Goal: Task Accomplishment & Management: Complete application form

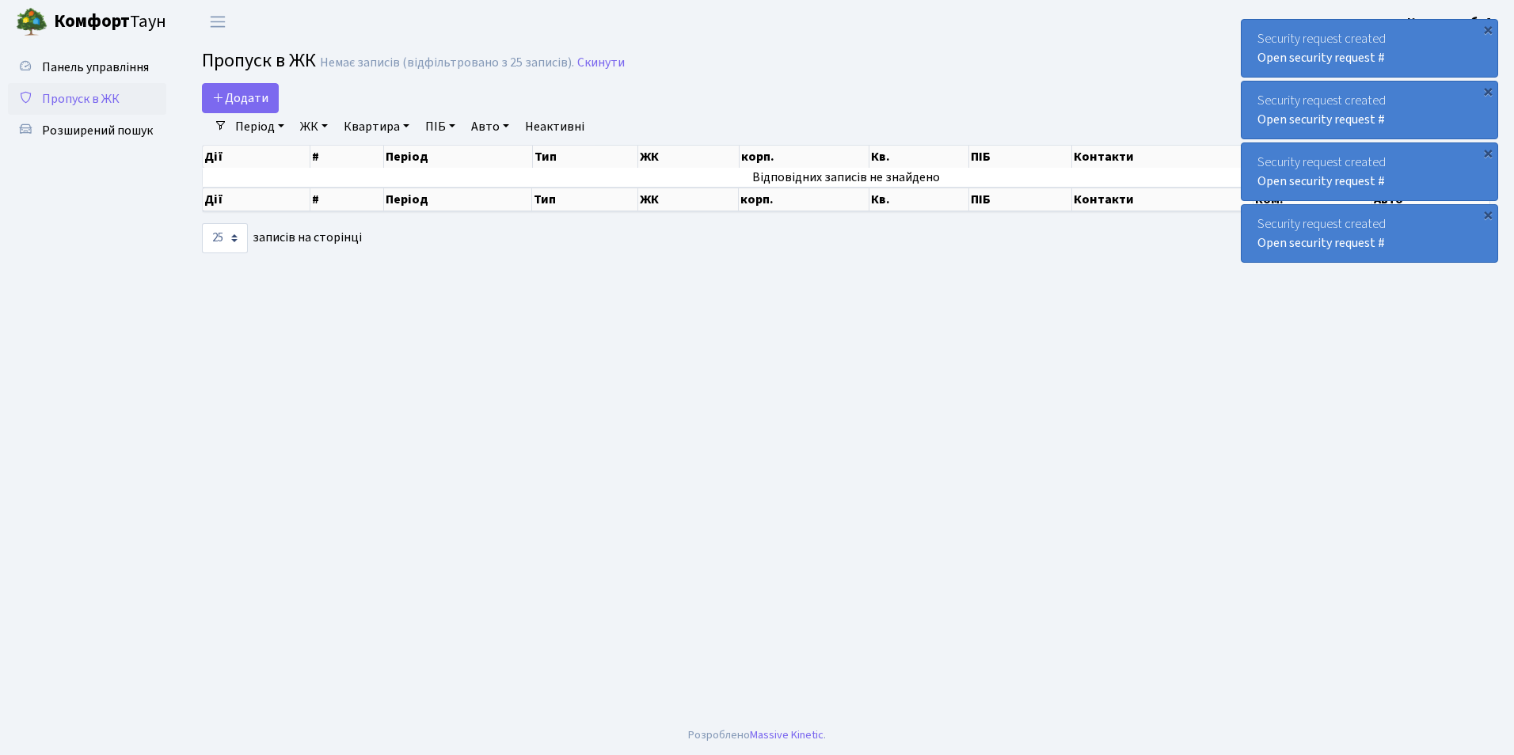
select select "25"
click at [249, 87] on link "Додати" at bounding box center [240, 98] width 77 height 30
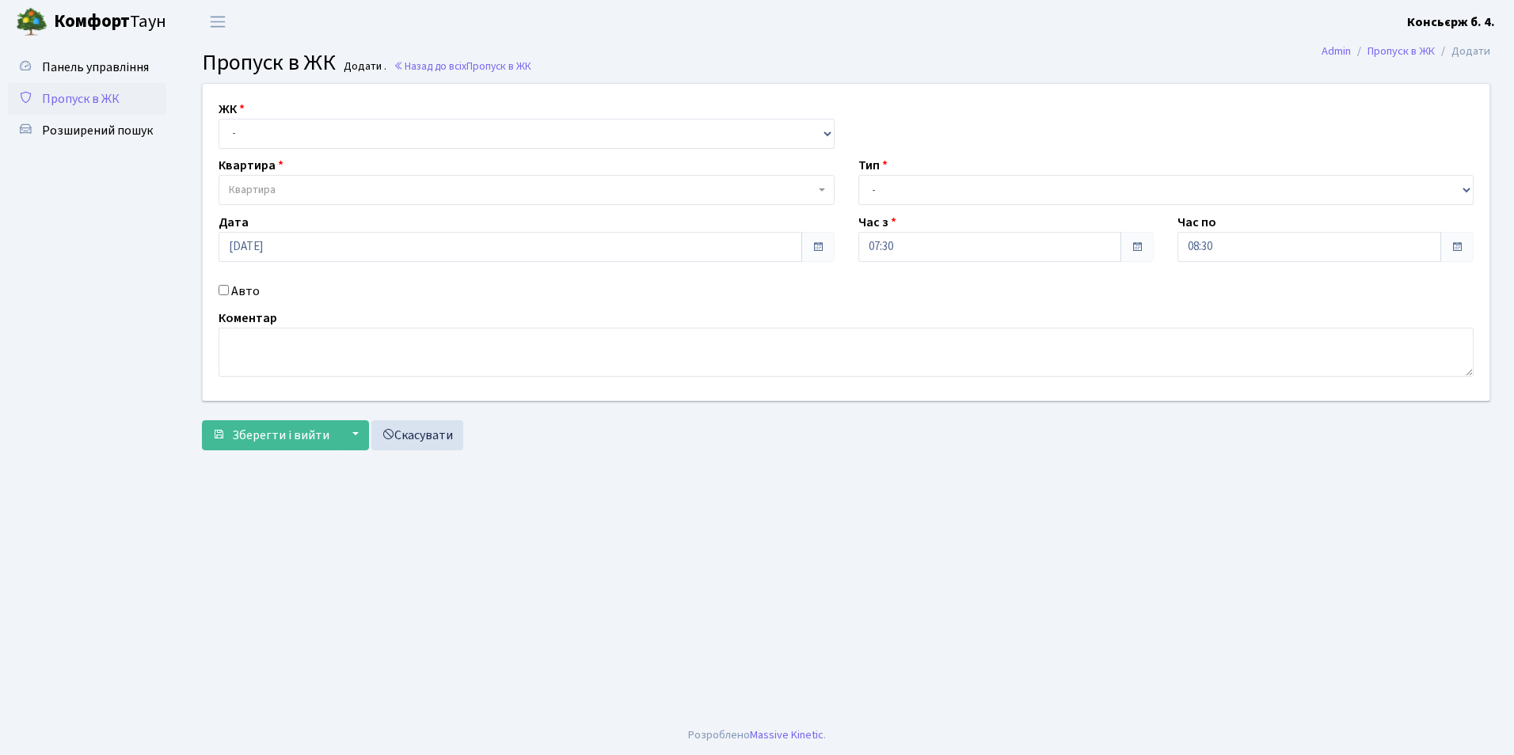
click at [252, 114] on div "ЖК - СП4, Столичне шосе, 5" at bounding box center [527, 124] width 640 height 49
click at [256, 138] on select "- СП4, Столичне шосе, 5" at bounding box center [527, 134] width 616 height 30
select select "325"
click at [219, 119] on select "- СП4, Столичне шосе, 5" at bounding box center [527, 134] width 616 height 30
select select
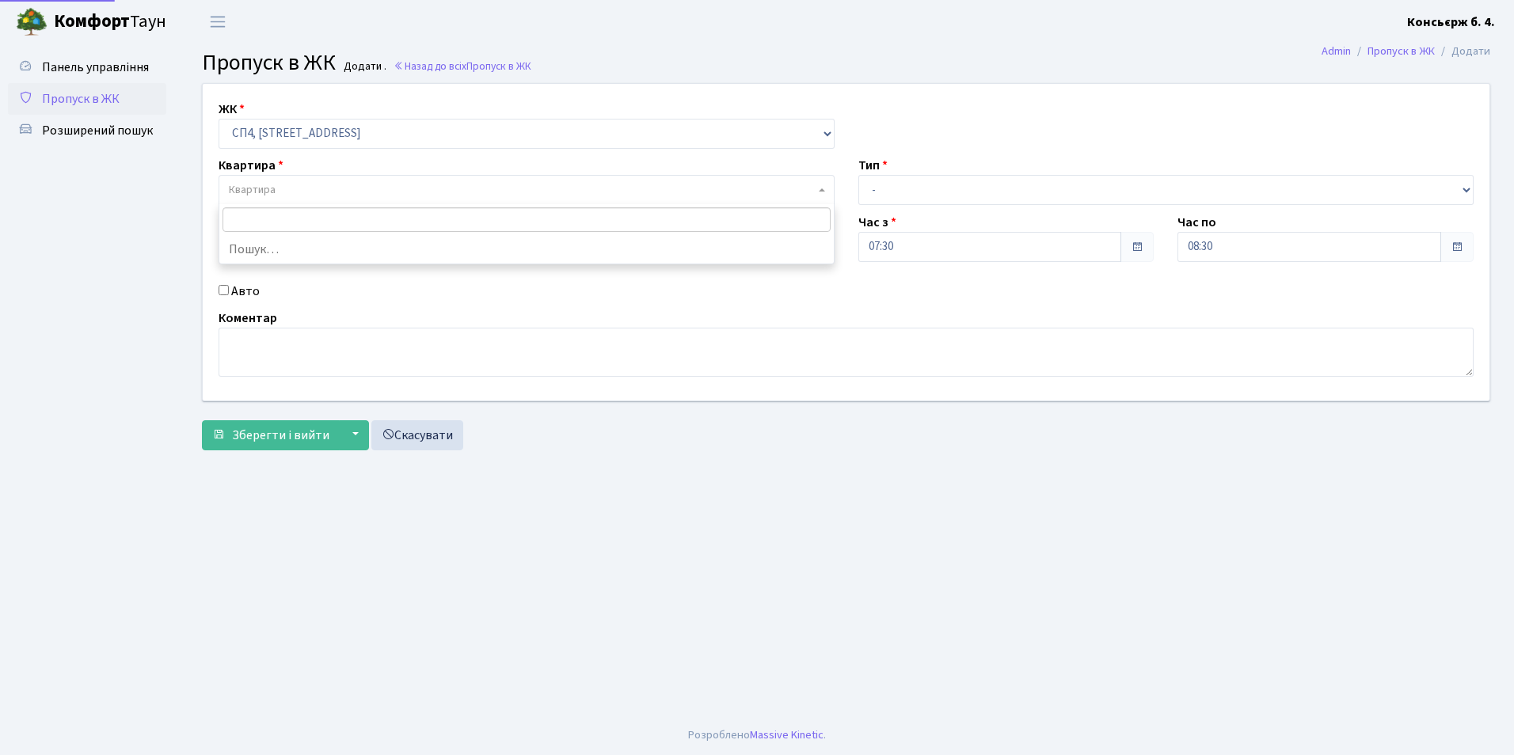
click at [248, 189] on span "Квартира" at bounding box center [252, 190] width 47 height 16
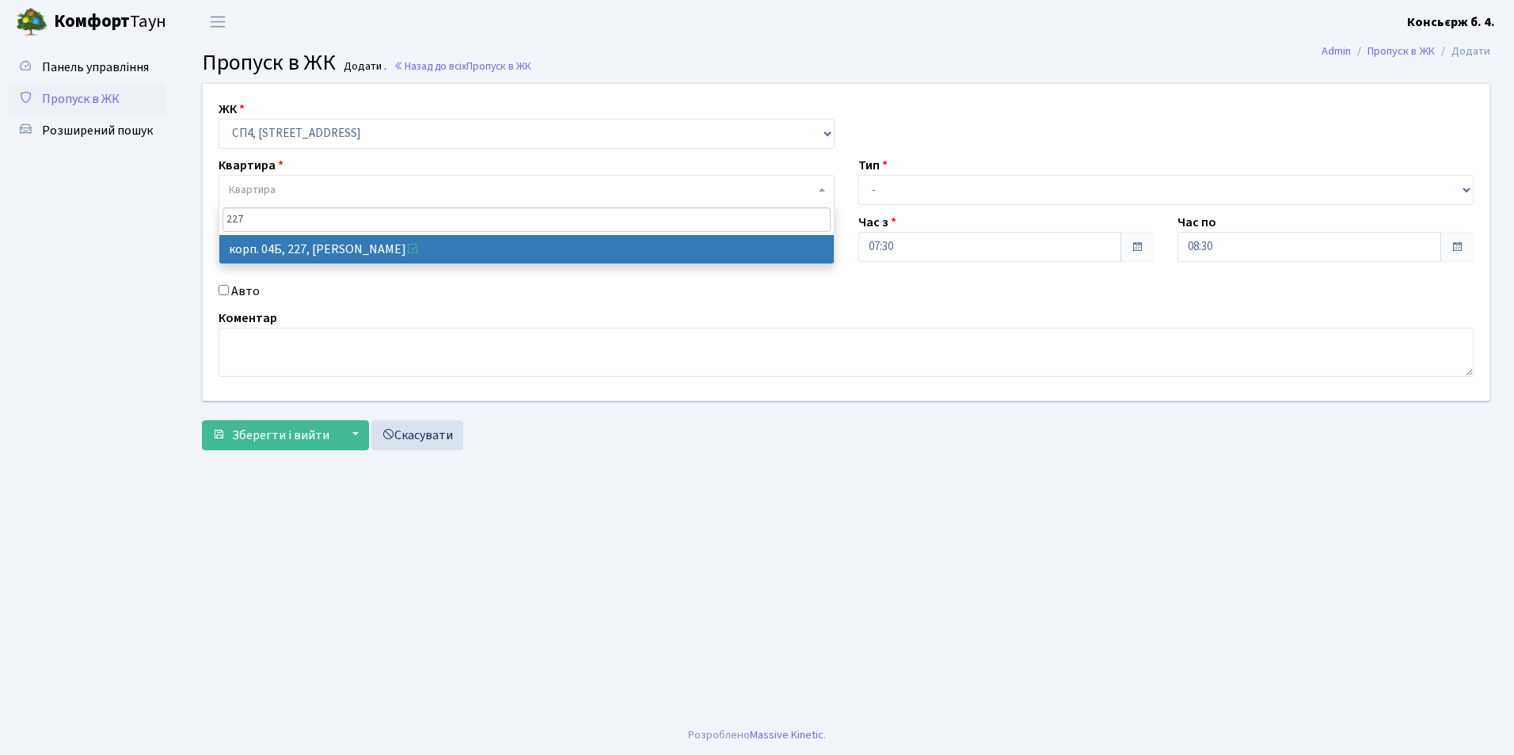
type input "227"
select select "21255"
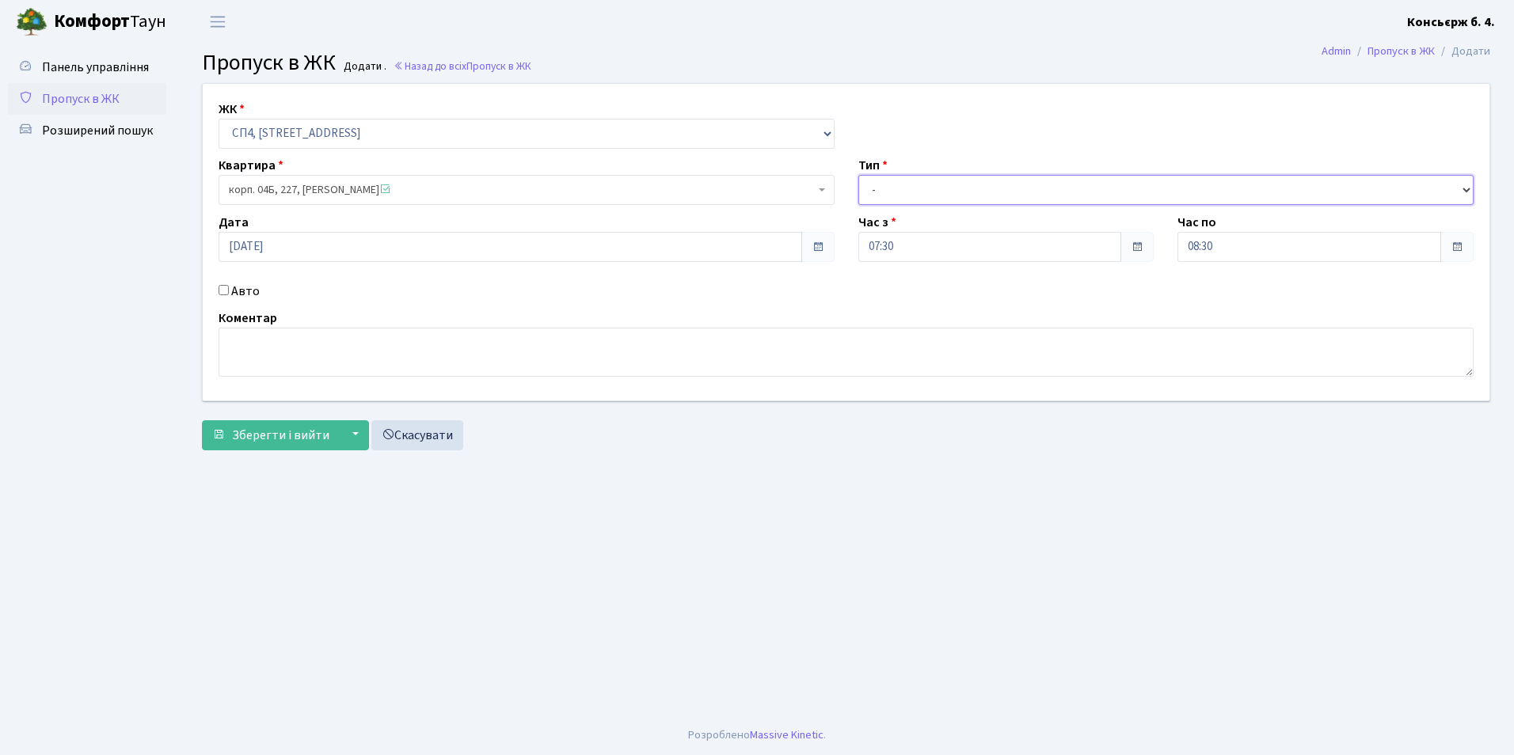
drag, startPoint x: 935, startPoint y: 182, endPoint x: 925, endPoint y: 191, distance: 13.5
click at [926, 189] on select "- Доставка Таксі Гості Сервіс" at bounding box center [1166, 190] width 616 height 30
select select "2"
click at [858, 175] on select "- Доставка Таксі Гості Сервіс" at bounding box center [1166, 190] width 616 height 30
click at [226, 291] on input "Авто" at bounding box center [224, 290] width 10 height 10
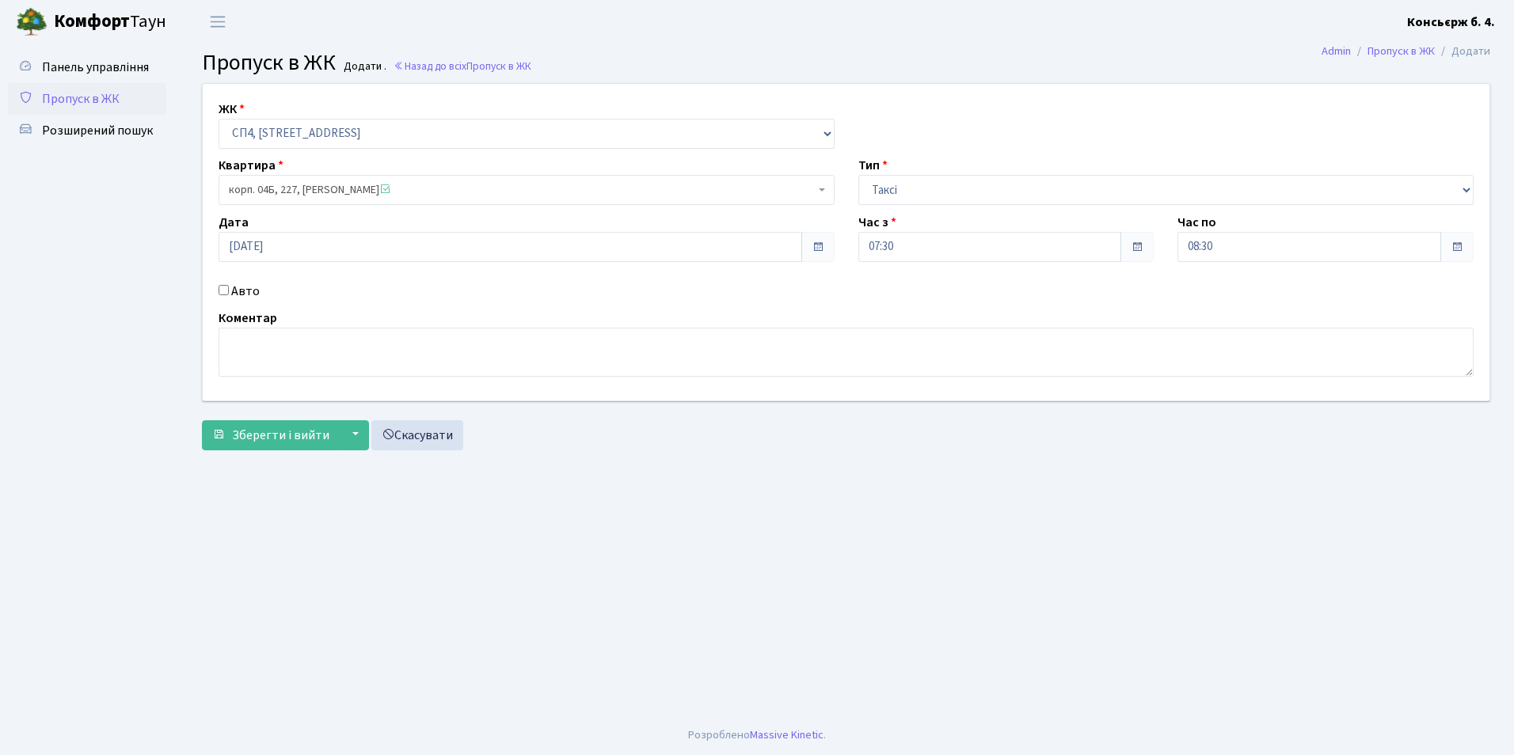
checkbox input "true"
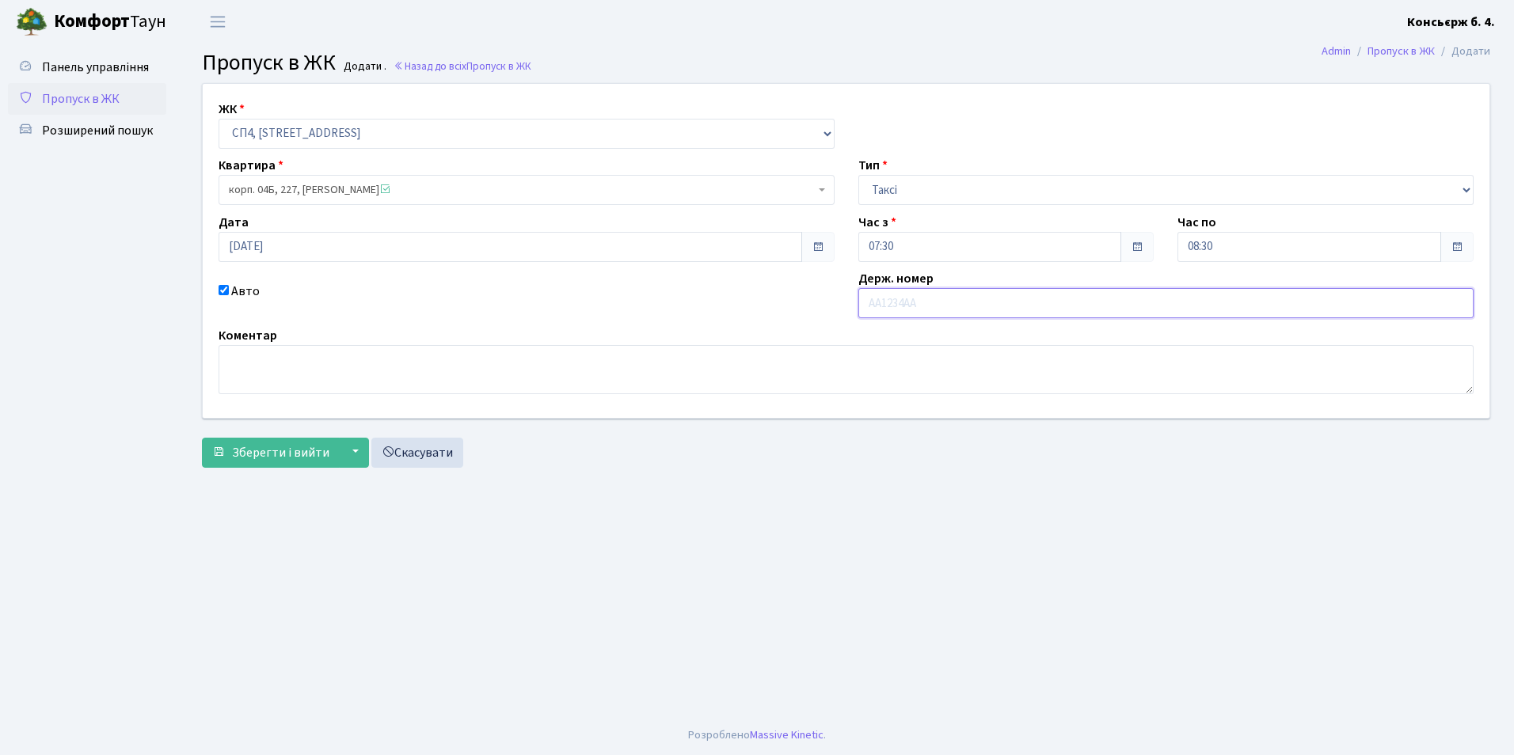
type input "ф"
type input "аі4381рв"
click at [296, 445] on span "Зберегти і вийти" at bounding box center [280, 452] width 97 height 17
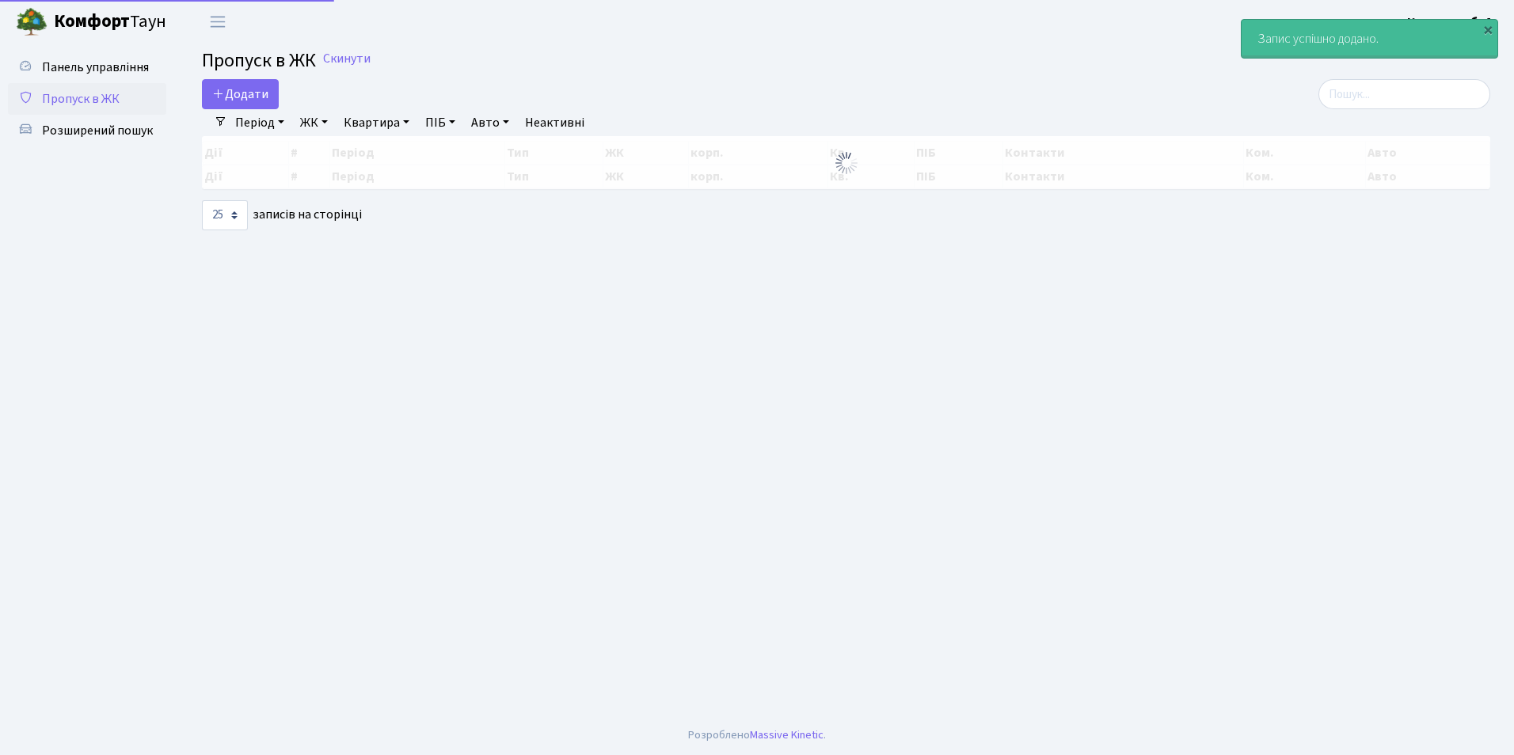
select select "25"
